Goal: Transaction & Acquisition: Book appointment/travel/reservation

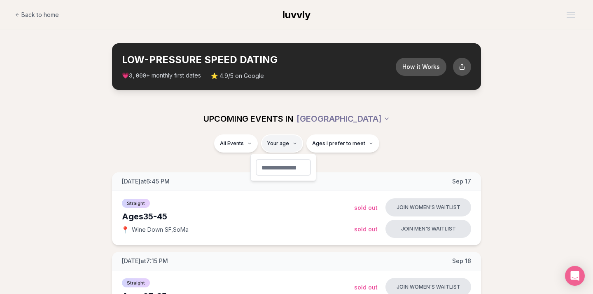
type input "**"
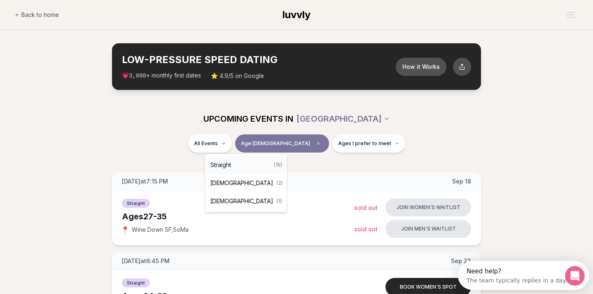
click at [231, 165] on span "Straight" at bounding box center [221, 165] width 21 height 8
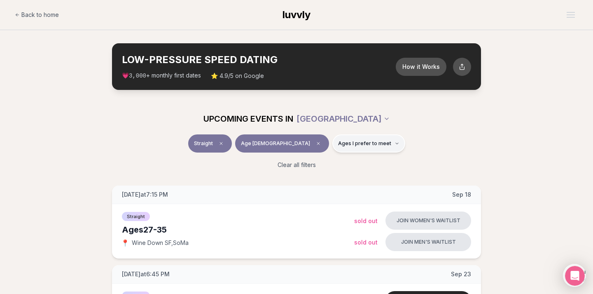
click at [355, 145] on span "Ages I prefer to meet" at bounding box center [364, 143] width 53 height 7
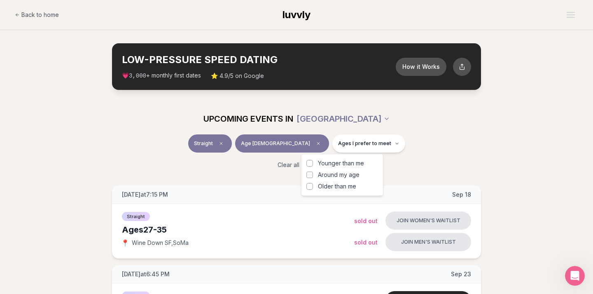
click at [332, 187] on span "Older than me" at bounding box center [337, 186] width 38 height 8
click at [313, 187] on button "Older than me" at bounding box center [310, 186] width 7 height 7
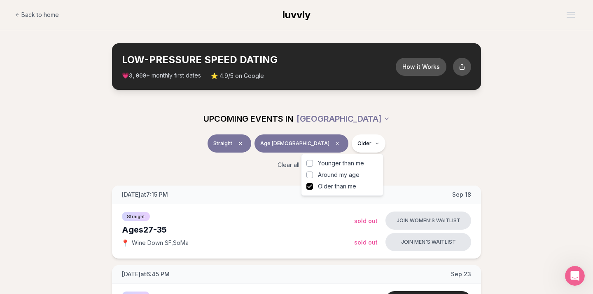
click at [329, 187] on span "Older than me" at bounding box center [337, 186] width 38 height 8
click at [313, 187] on button "Older than me" at bounding box center [310, 186] width 7 height 7
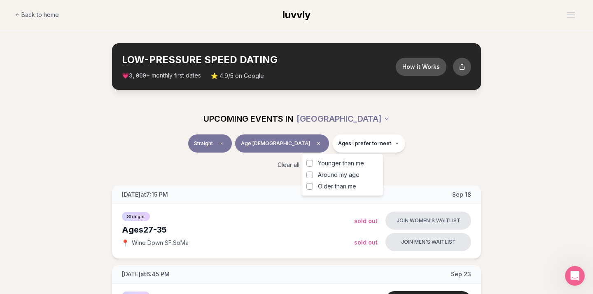
click at [402, 131] on div "UPCOMING EVENTS IN [GEOGRAPHIC_DATA]" at bounding box center [296, 118] width 475 height 31
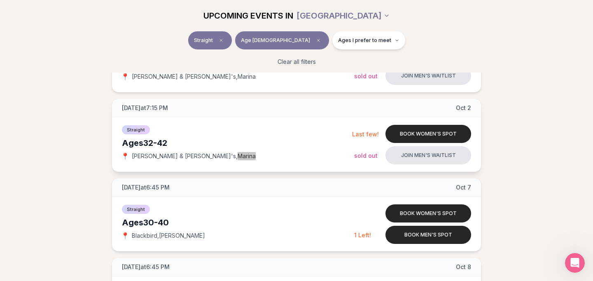
scroll to position [482, 0]
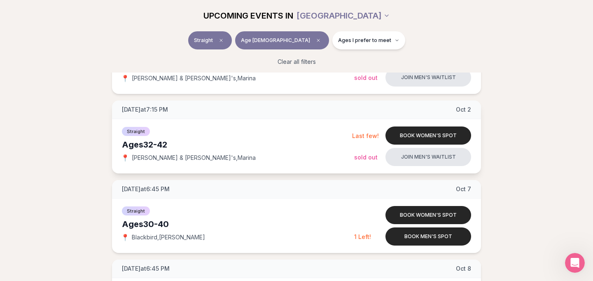
click at [218, 153] on div "Straight Ages [DEMOGRAPHIC_DATA] 📍 [PERSON_NAME] & [PERSON_NAME]'s , [PERSON_NA…" at bounding box center [237, 146] width 230 height 41
click at [413, 133] on button "Book women's spot" at bounding box center [429, 135] width 86 height 18
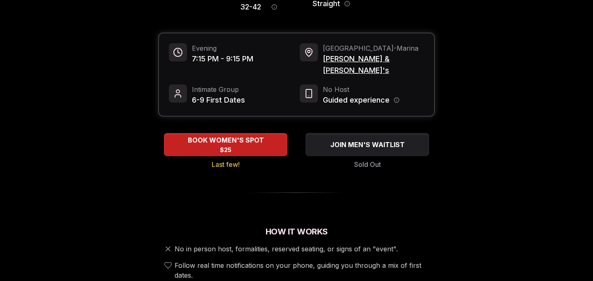
scroll to position [89, 0]
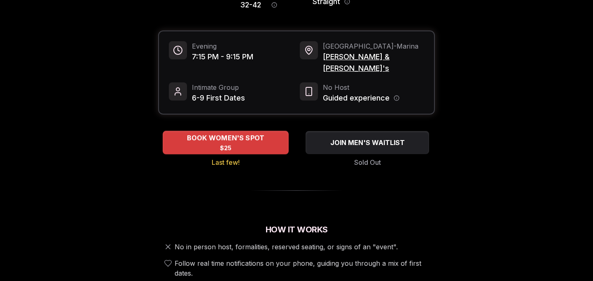
click at [221, 144] on span "$25" at bounding box center [226, 148] width 12 height 8
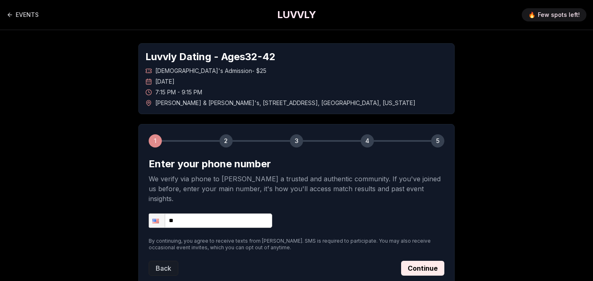
click at [184, 215] on input "**" at bounding box center [211, 220] width 124 height 14
type input "**********"
click at [422, 261] on button "Continue" at bounding box center [422, 268] width 43 height 15
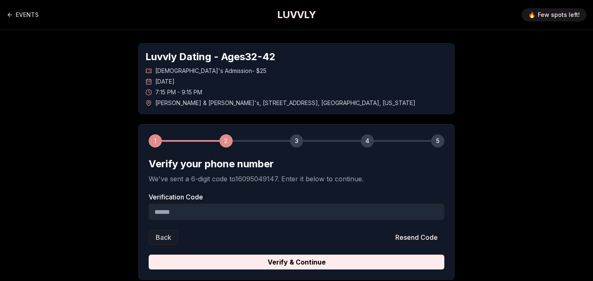
click at [303, 217] on input "Verification Code" at bounding box center [297, 212] width 296 height 16
type input "******"
click at [297, 262] on button "Verify & Continue" at bounding box center [297, 262] width 296 height 15
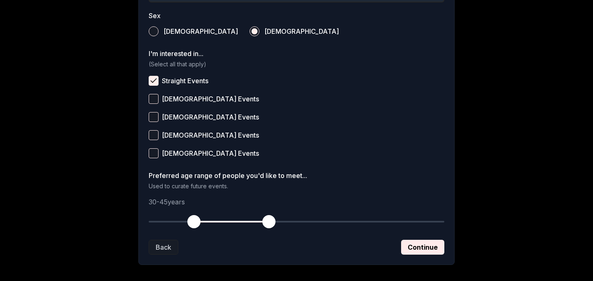
scroll to position [302, 0]
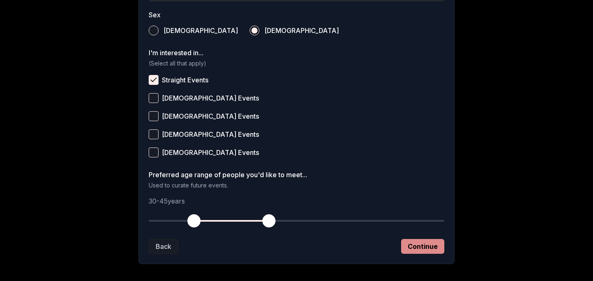
click at [425, 251] on button "Continue" at bounding box center [422, 246] width 43 height 15
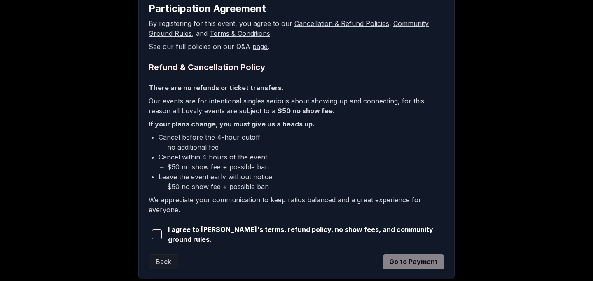
scroll to position [159, 0]
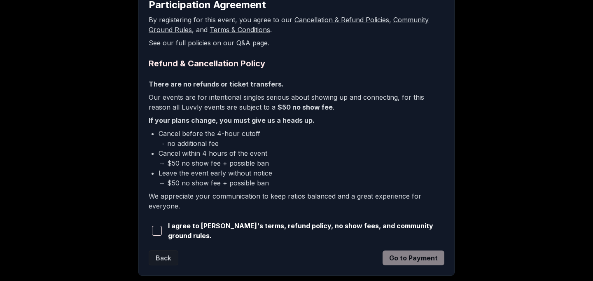
click at [160, 227] on span "button" at bounding box center [157, 231] width 10 height 10
click at [392, 250] on button "Go to Payment" at bounding box center [414, 257] width 62 height 15
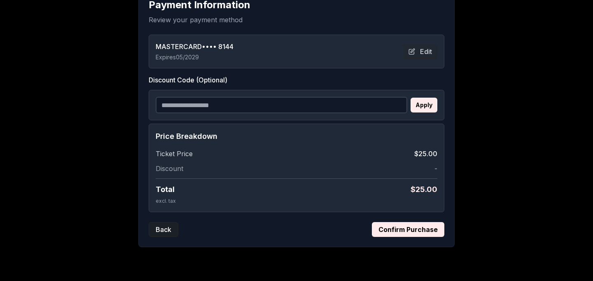
click at [165, 228] on button "Back" at bounding box center [164, 229] width 30 height 15
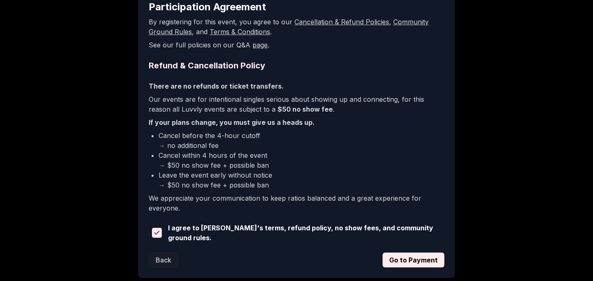
scroll to position [158, 0]
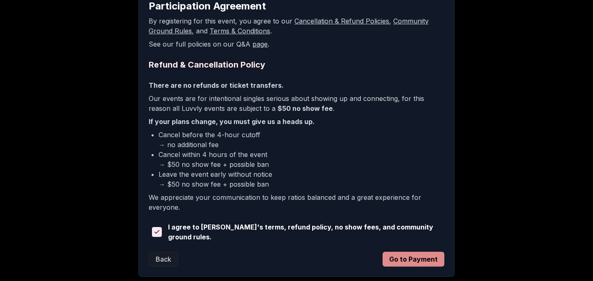
click at [407, 262] on button "Go to Payment" at bounding box center [414, 259] width 62 height 15
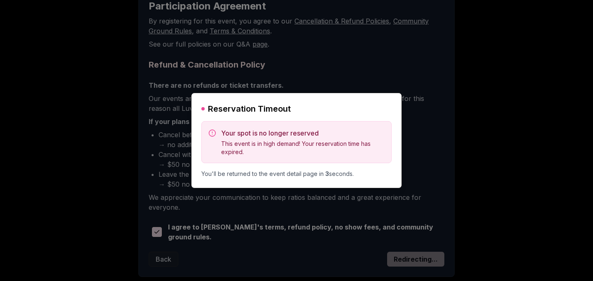
click at [266, 197] on div at bounding box center [296, 140] width 593 height 281
click at [270, 202] on div at bounding box center [296, 140] width 593 height 281
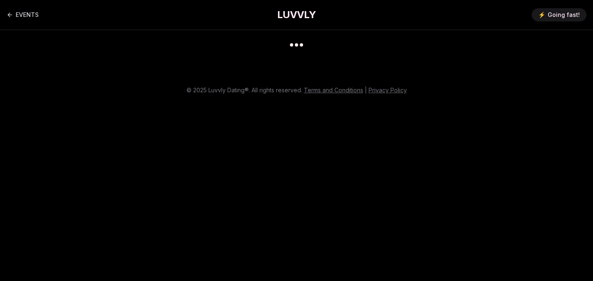
scroll to position [7, 0]
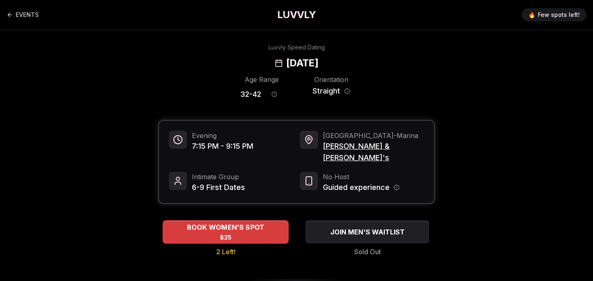
scroll to position [-1, 0]
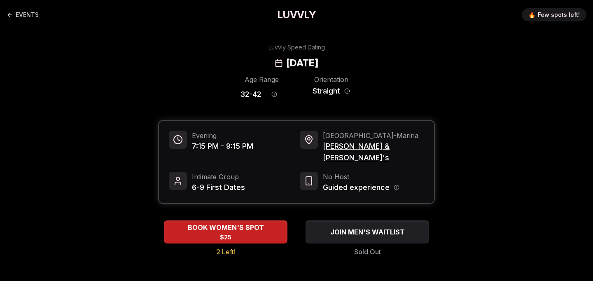
scroll to position [-1, 0]
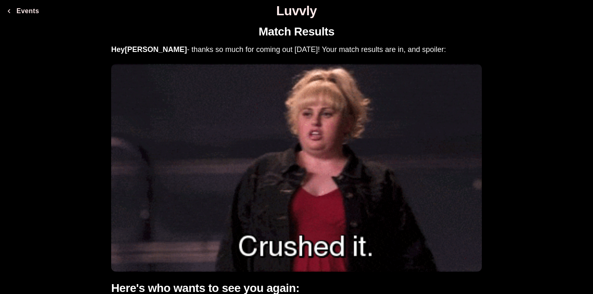
click at [28, 15] on button "Events" at bounding box center [22, 11] width 39 height 16
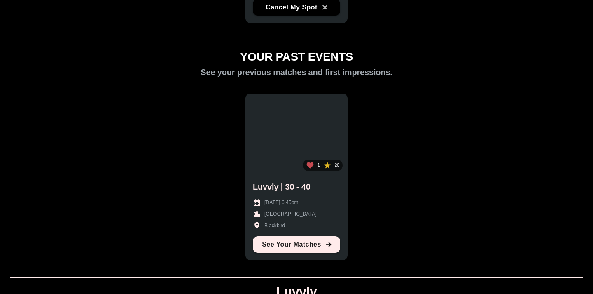
scroll to position [215, 0]
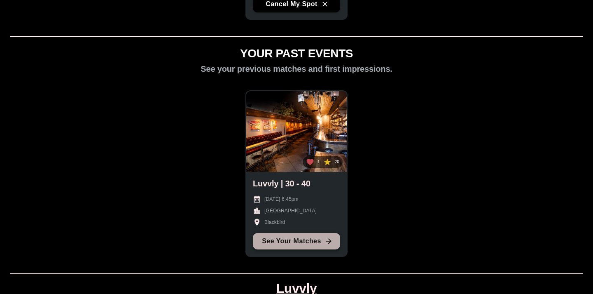
click at [307, 246] on link "See Your Matches" at bounding box center [296, 241] width 87 height 16
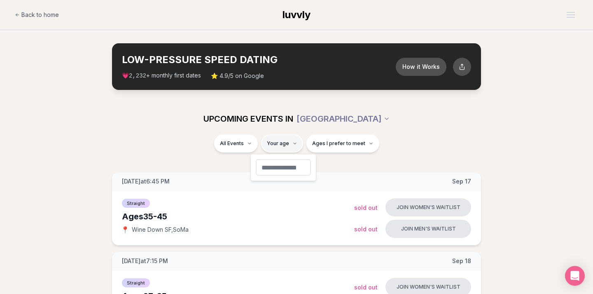
type input "**"
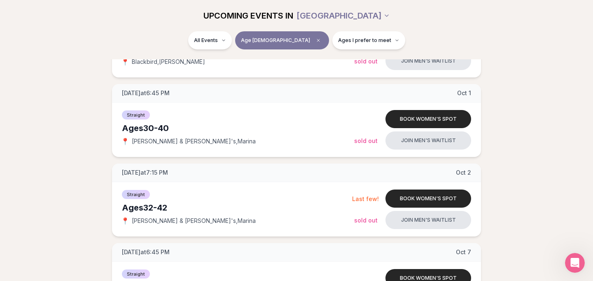
scroll to position [488, 0]
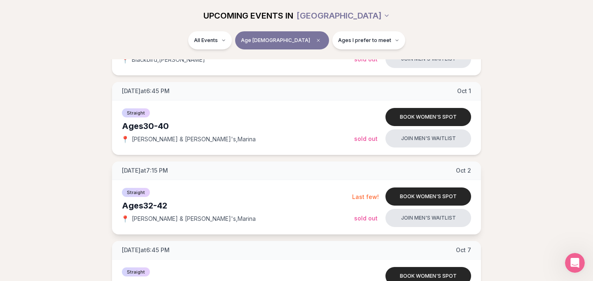
click at [295, 199] on div "Straight Ages [DEMOGRAPHIC_DATA] 📍 [PERSON_NAME] & [PERSON_NAME]'s , [PERSON_NA…" at bounding box center [237, 207] width 230 height 41
click at [408, 190] on button "Book women's spot" at bounding box center [429, 196] width 86 height 18
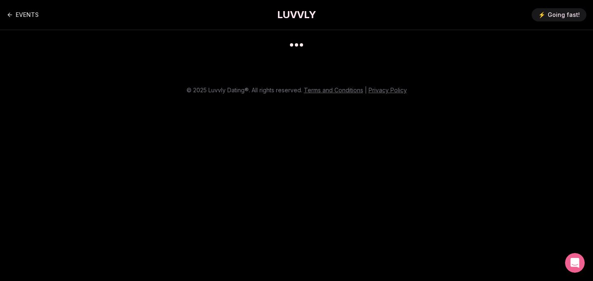
scroll to position [7, 0]
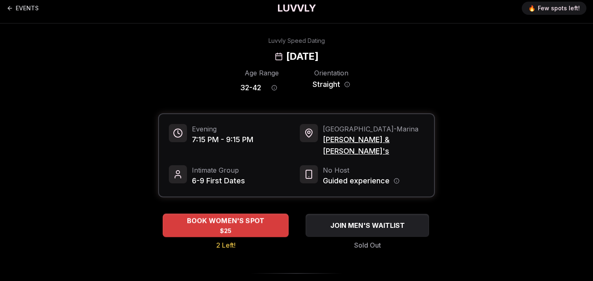
click at [248, 216] on span "BOOK WOMEN'S SPOT" at bounding box center [225, 221] width 81 height 10
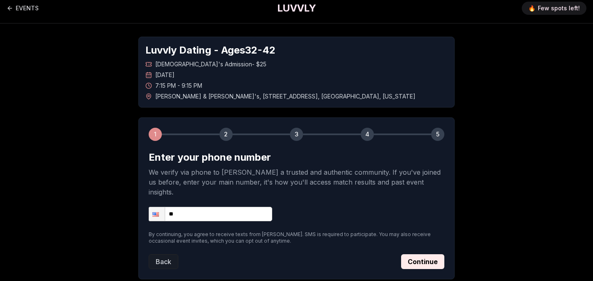
click at [205, 207] on input "**" at bounding box center [211, 214] width 124 height 14
type input "**********"
click at [419, 254] on button "Continue" at bounding box center [422, 261] width 43 height 15
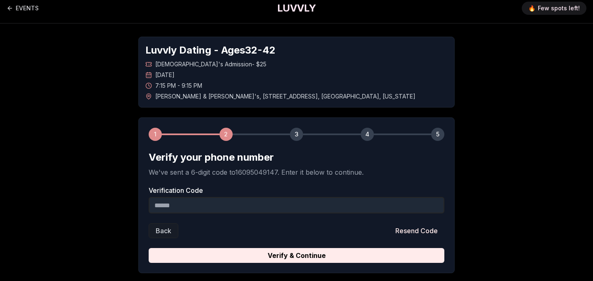
click at [295, 210] on input "Verification Code" at bounding box center [297, 205] width 296 height 16
type input "******"
click at [297, 255] on button "Verify & Continue" at bounding box center [297, 255] width 296 height 15
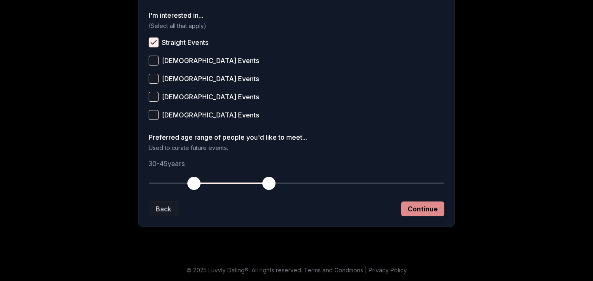
scroll to position [340, 0]
click at [424, 207] on button "Continue" at bounding box center [422, 208] width 43 height 15
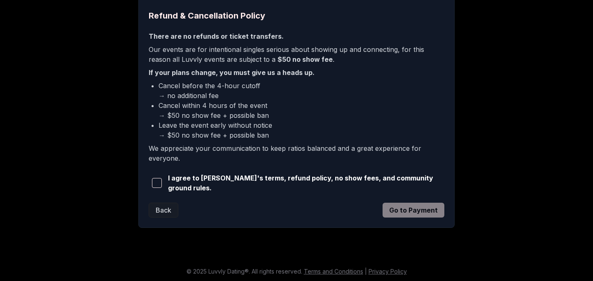
scroll to position [206, 0]
click at [218, 176] on div "I agree to [PERSON_NAME]'s terms, refund policy, no show fees, and community gr…" at bounding box center [297, 183] width 296 height 20
click at [208, 182] on span "I agree to [PERSON_NAME]'s terms, refund policy, no show fees, and community gr…" at bounding box center [306, 183] width 276 height 20
click at [168, 185] on div "I agree to [PERSON_NAME]'s terms, refund policy, no show fees, and community gr…" at bounding box center [297, 183] width 296 height 20
click at [161, 185] on span "button" at bounding box center [157, 183] width 10 height 10
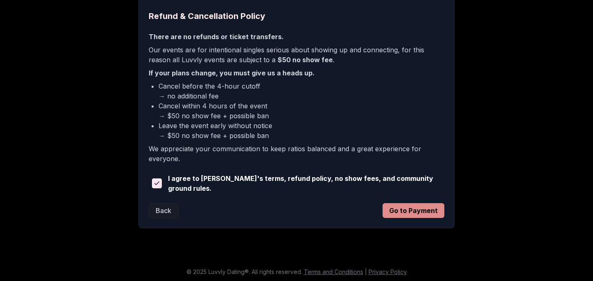
click at [415, 207] on button "Go to Payment" at bounding box center [414, 210] width 62 height 15
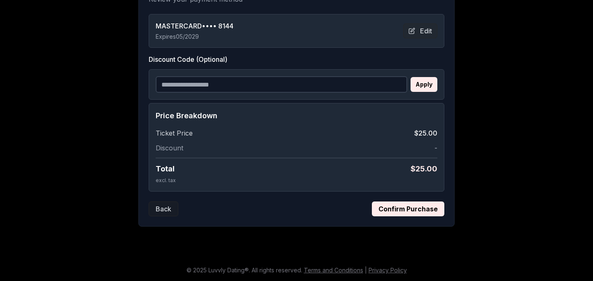
click at [408, 207] on button "Confirm Purchase" at bounding box center [408, 208] width 73 height 15
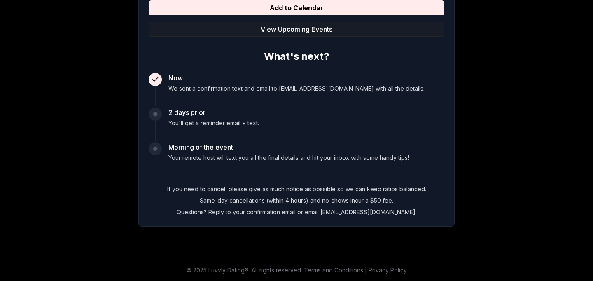
scroll to position [157, 0]
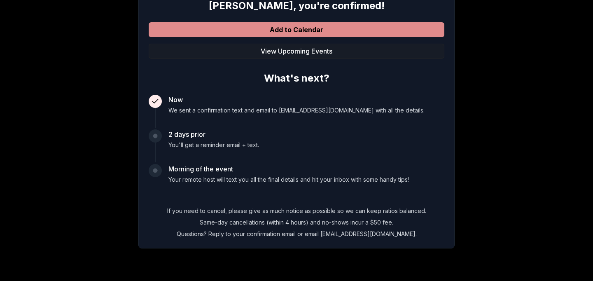
click at [316, 31] on button "Add to Calendar" at bounding box center [297, 29] width 296 height 15
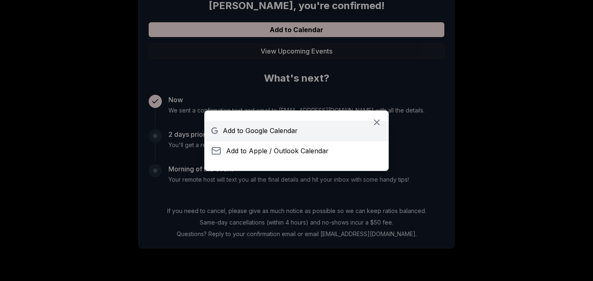
click at [272, 133] on span "Add to Google Calendar" at bounding box center [260, 131] width 75 height 10
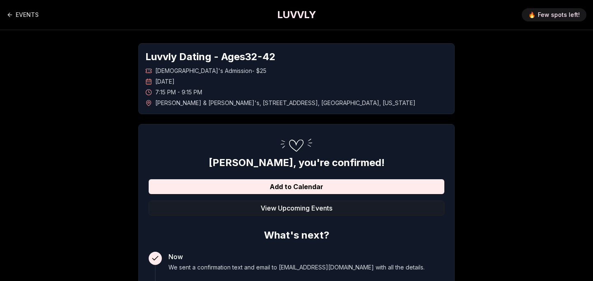
scroll to position [0, 0]
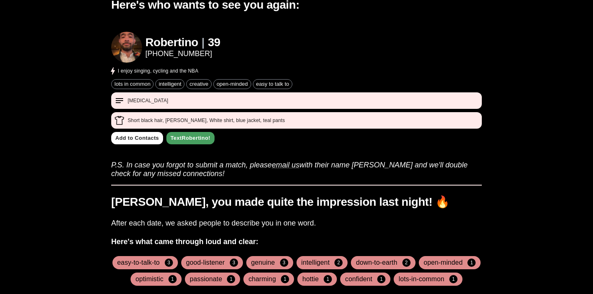
scroll to position [261, 0]
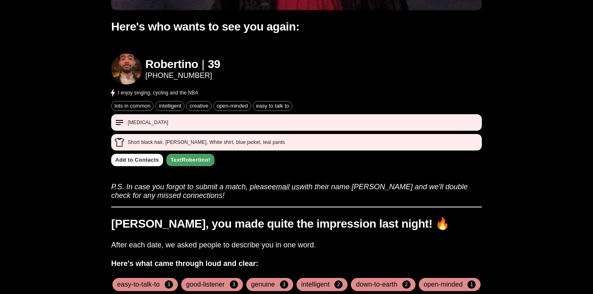
click at [130, 67] on img at bounding box center [126, 69] width 31 height 31
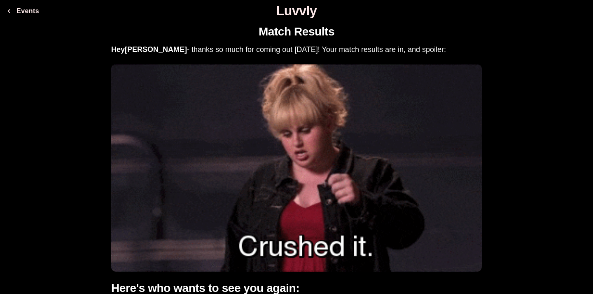
scroll to position [0, 0]
